Goal: Check status: Check status

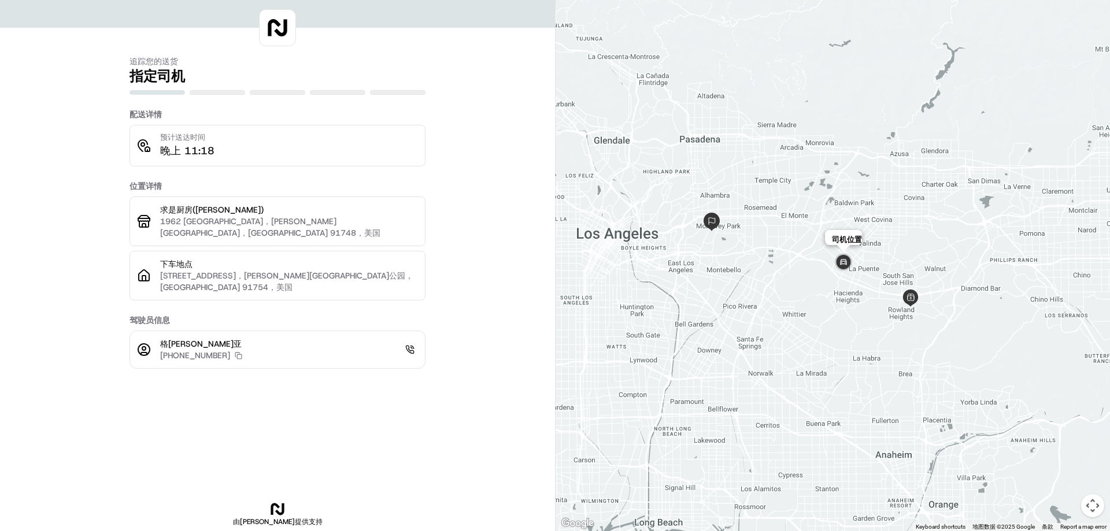
click at [845, 269] on img at bounding box center [843, 262] width 23 height 23
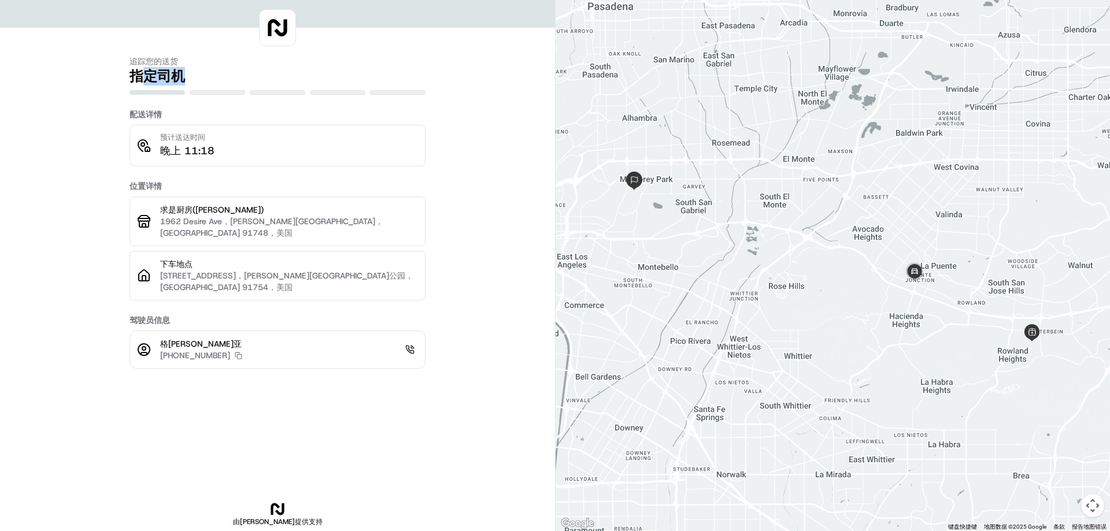
drag, startPoint x: 173, startPoint y: 63, endPoint x: 224, endPoint y: 70, distance: 51.3
click at [224, 70] on h2 "指定司机" at bounding box center [277, 76] width 296 height 18
click at [293, 312] on div "追踪您的送货 指定司机 配送详情 预计送达时间 晚上 11:18 位置详情 求是厨房(Rowland Height) 1962 Desire Ave，[PER…" at bounding box center [277, 284] width 296 height 494
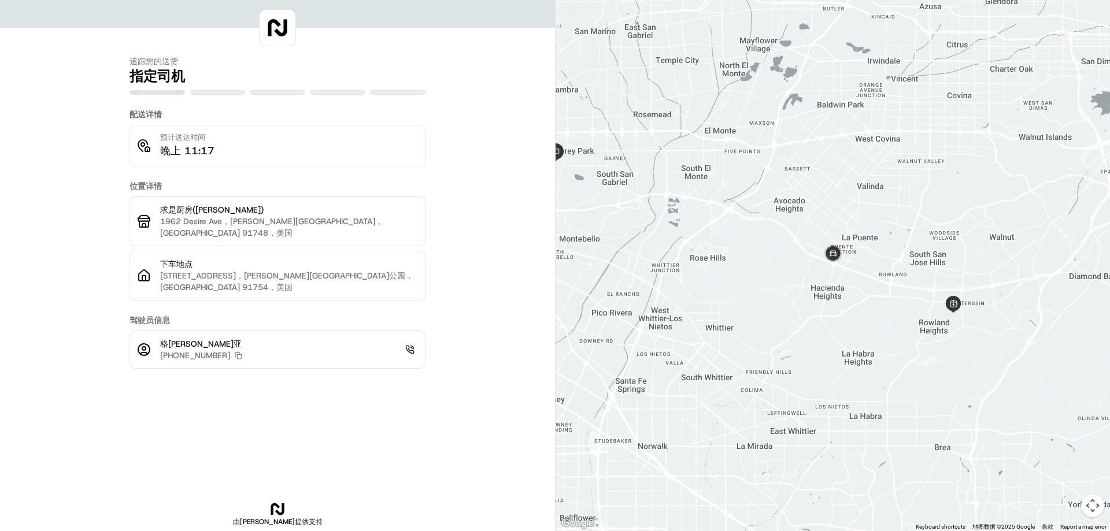
drag, startPoint x: 754, startPoint y: 247, endPoint x: 695, endPoint y: 238, distance: 59.7
click at [695, 238] on div at bounding box center [832, 265] width 554 height 531
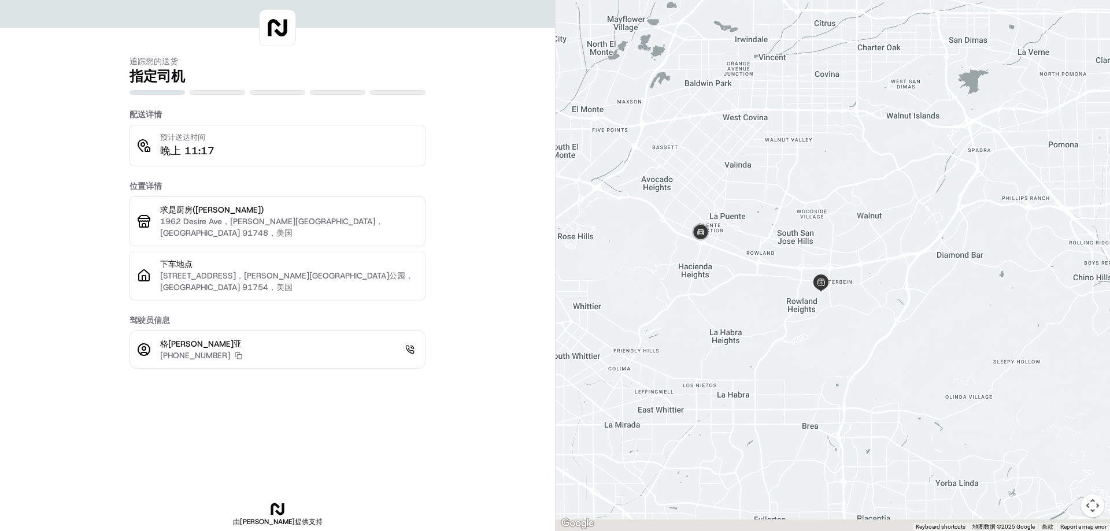
click at [762, 256] on div at bounding box center [832, 265] width 554 height 531
